Goal: Task Accomplishment & Management: Use online tool/utility

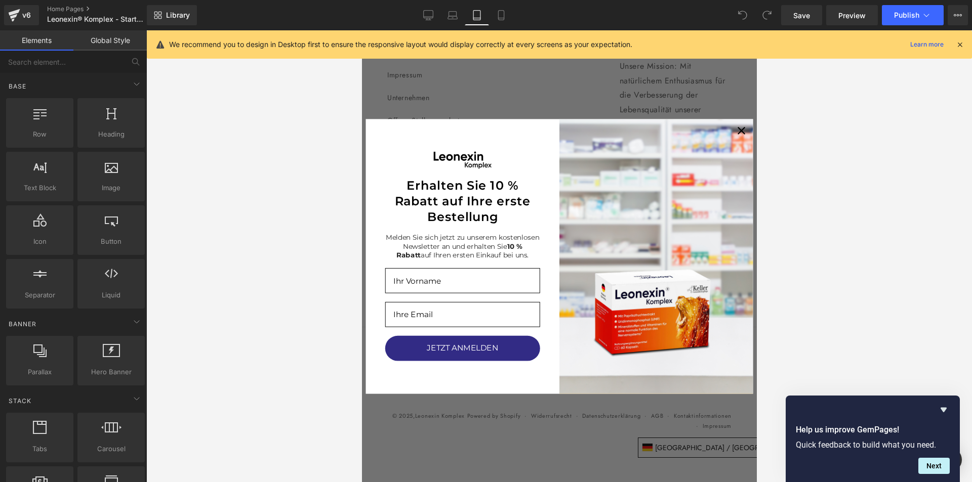
click at [960, 43] on icon at bounding box center [959, 44] width 9 height 9
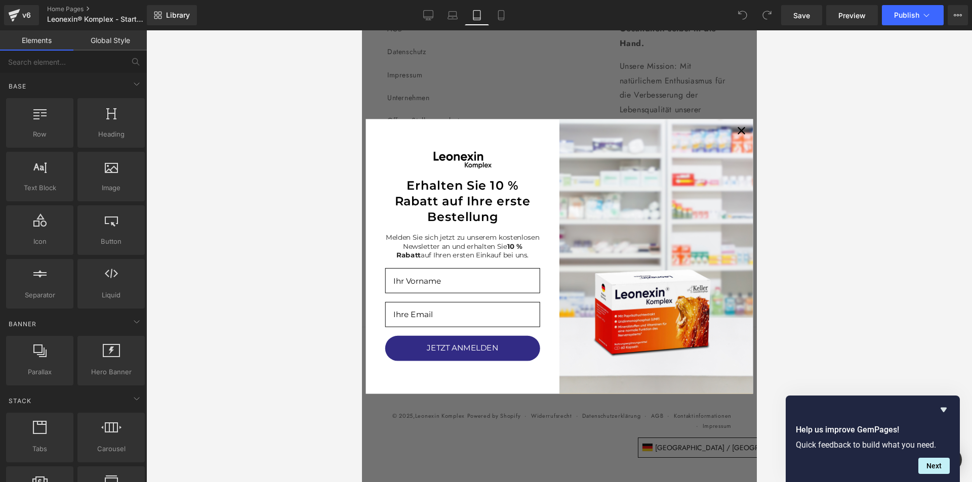
scroll to position [3595, 0]
click at [900, 13] on span "Publish" at bounding box center [906, 15] width 25 height 8
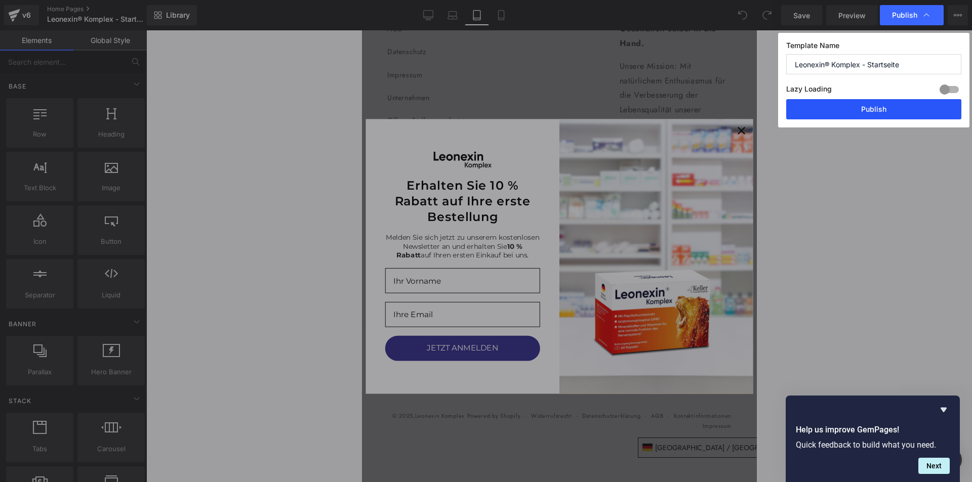
click at [869, 110] on button "Publish" at bounding box center [873, 109] width 175 height 20
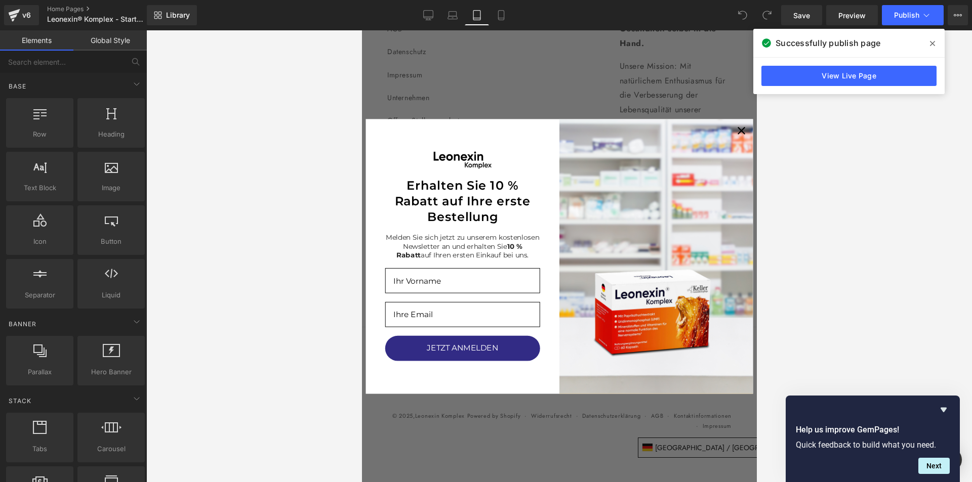
click at [934, 45] on icon at bounding box center [932, 43] width 5 height 5
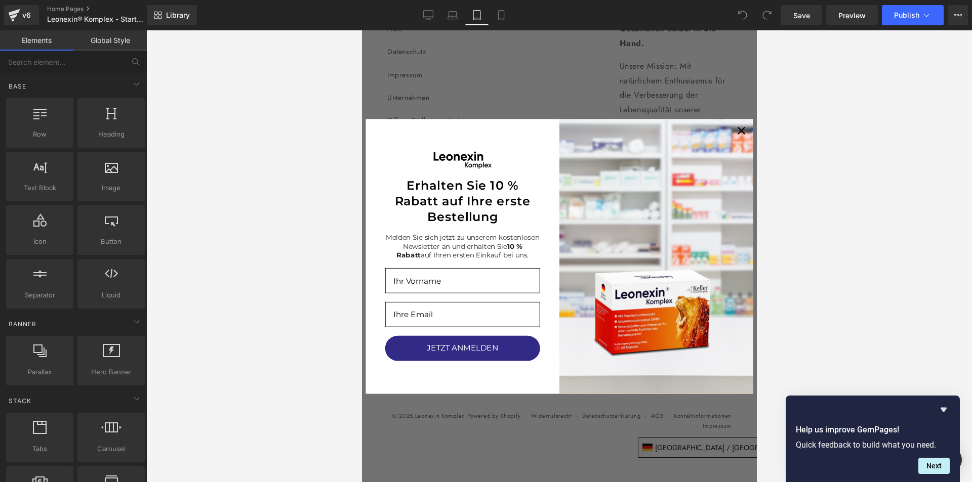
click at [735, 128] on circle "Close dialog" at bounding box center [740, 130] width 15 height 15
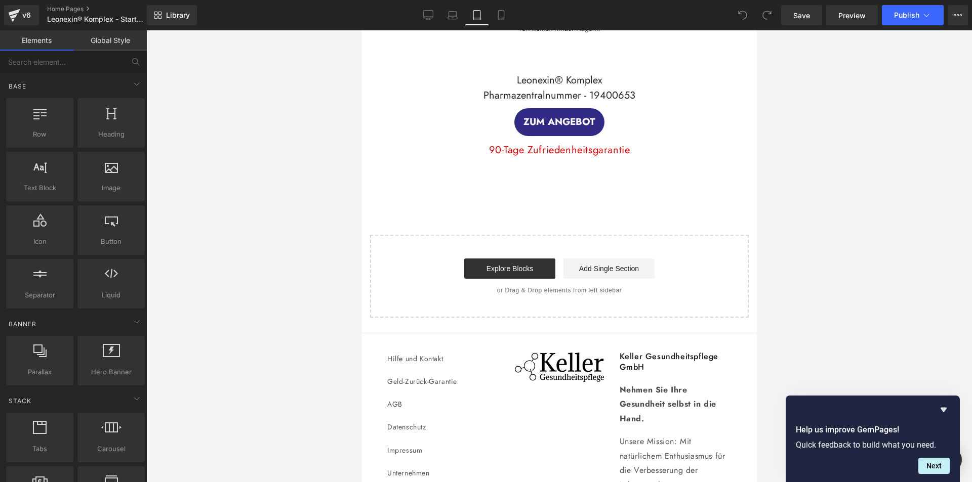
scroll to position [3138, 0]
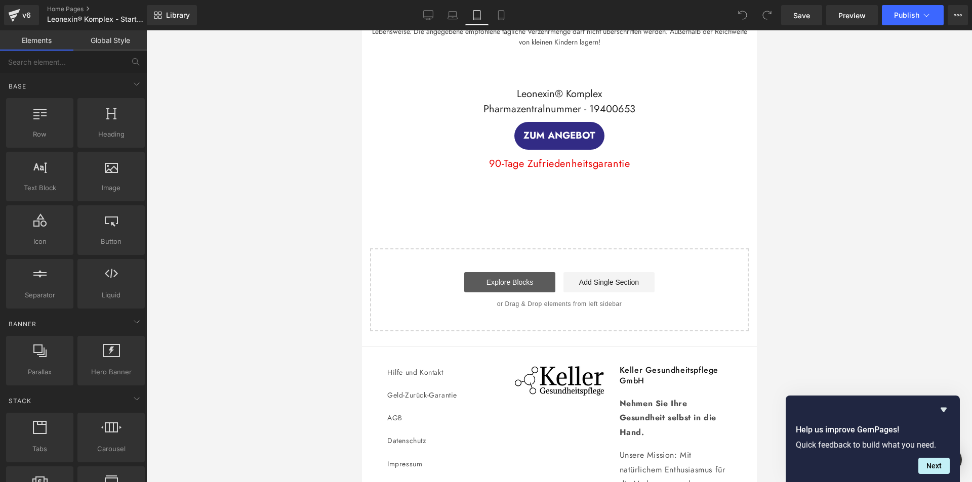
click at [512, 293] on link "Explore Blocks" at bounding box center [509, 282] width 91 height 20
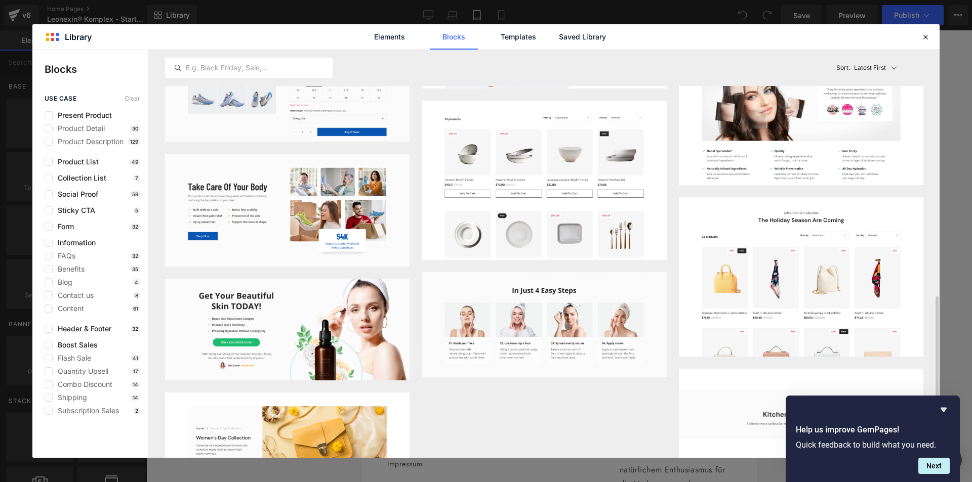
scroll to position [1063, 0]
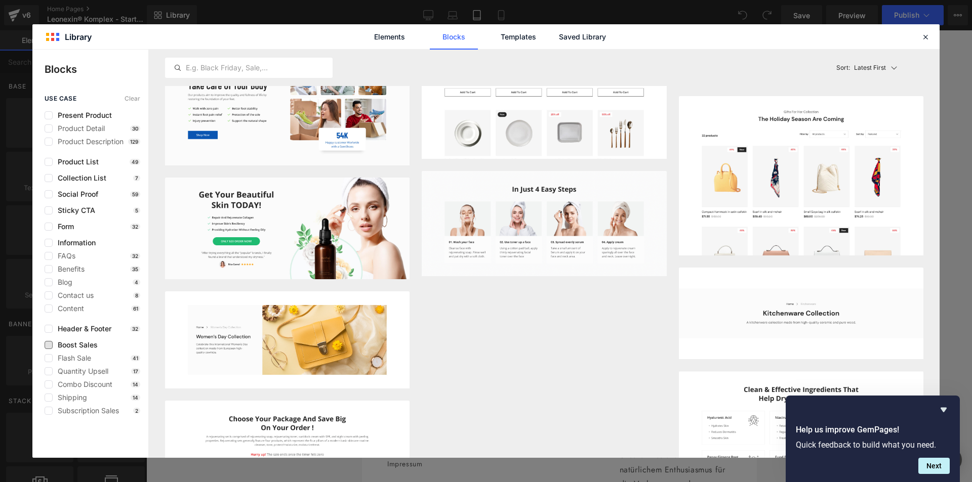
click at [81, 347] on span "Boost Sales" at bounding box center [75, 345] width 45 height 8
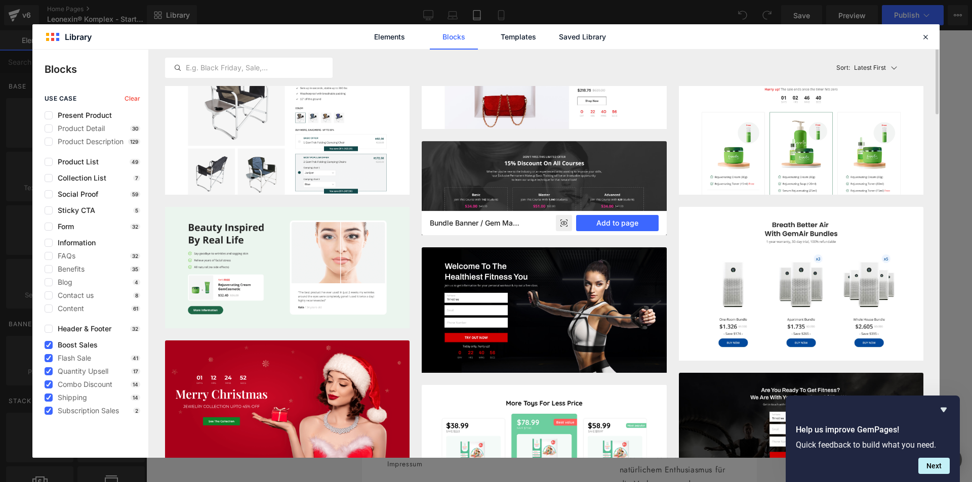
scroll to position [0, 0]
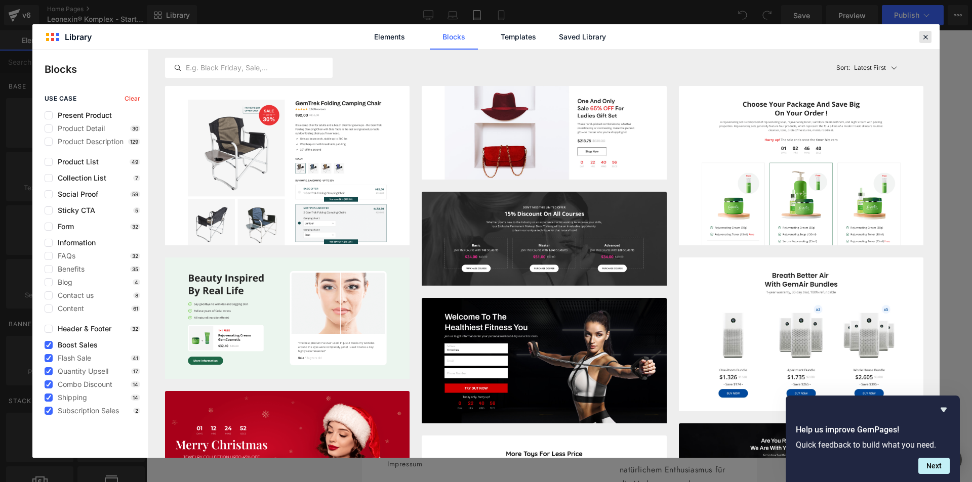
click at [926, 36] on icon at bounding box center [925, 36] width 9 height 9
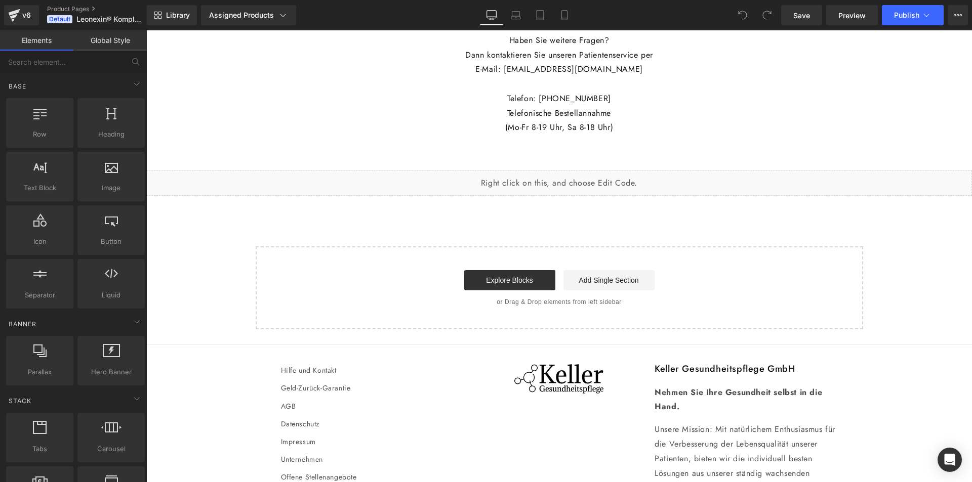
scroll to position [4437, 0]
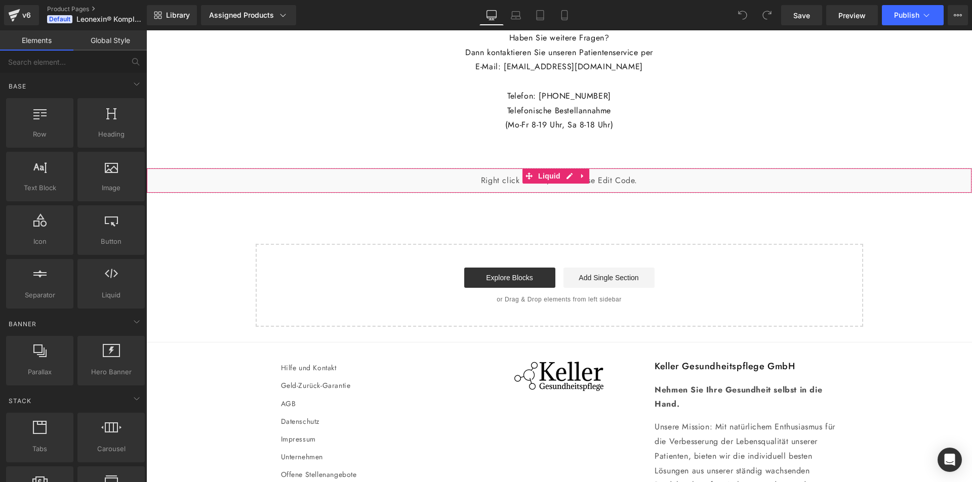
click at [421, 193] on div "Liquid" at bounding box center [558, 180] width 825 height 25
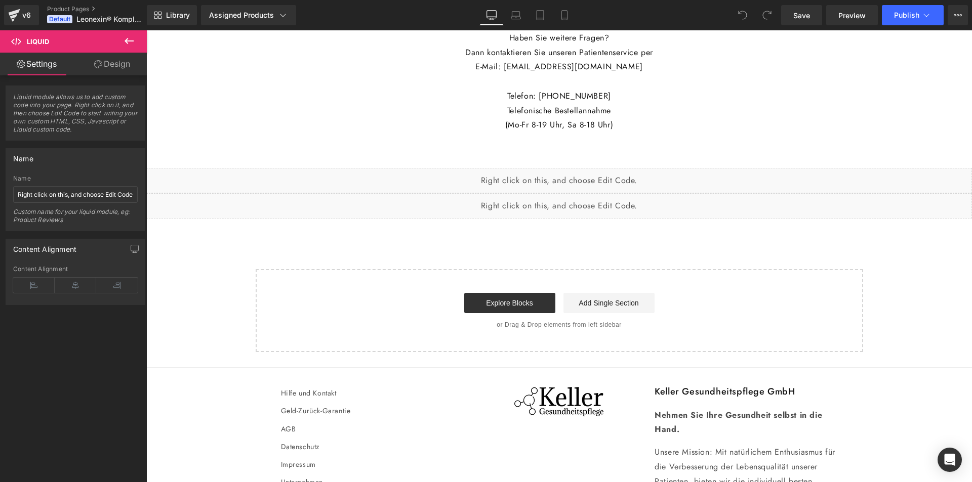
scroll to position [4450, 0]
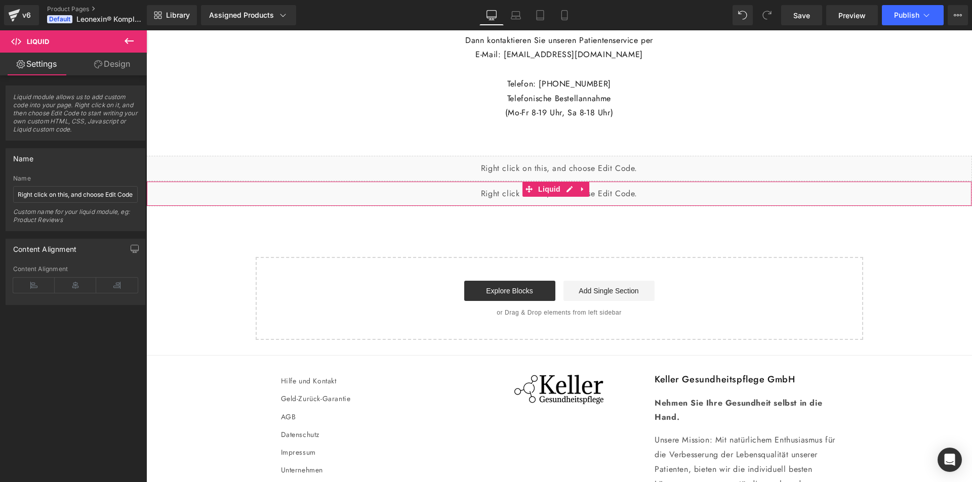
click at [447, 206] on div "Liquid" at bounding box center [558, 193] width 825 height 25
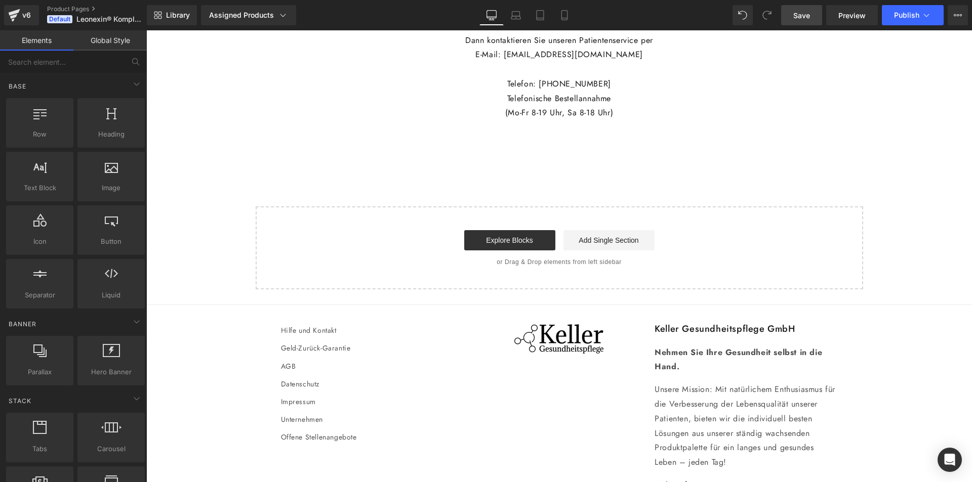
click at [796, 15] on span "Save" at bounding box center [801, 15] width 17 height 11
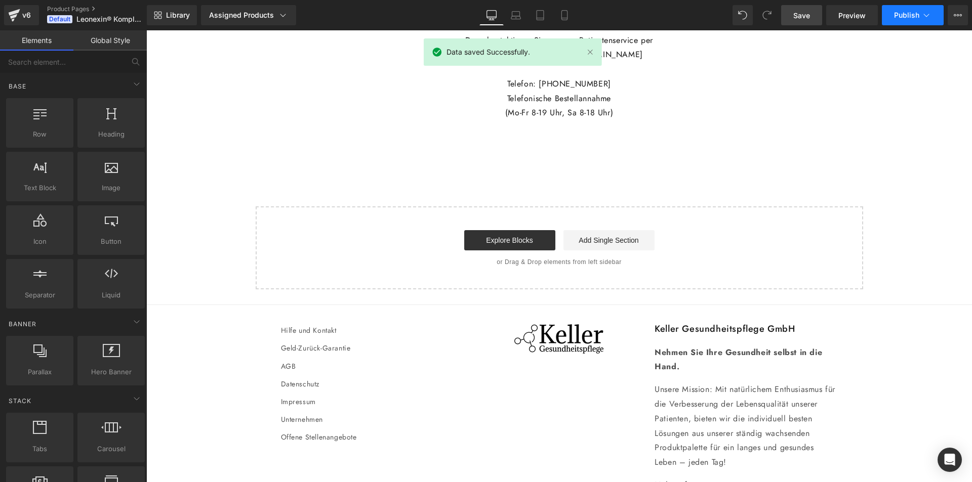
click at [899, 12] on span "Publish" at bounding box center [906, 15] width 25 height 8
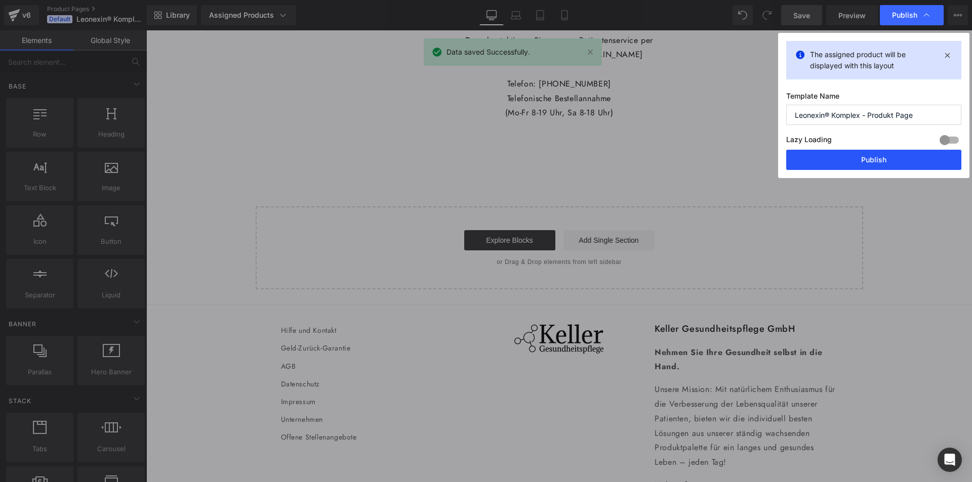
click at [873, 157] on button "Publish" at bounding box center [873, 160] width 175 height 20
